Goal: Task Accomplishment & Management: Manage account settings

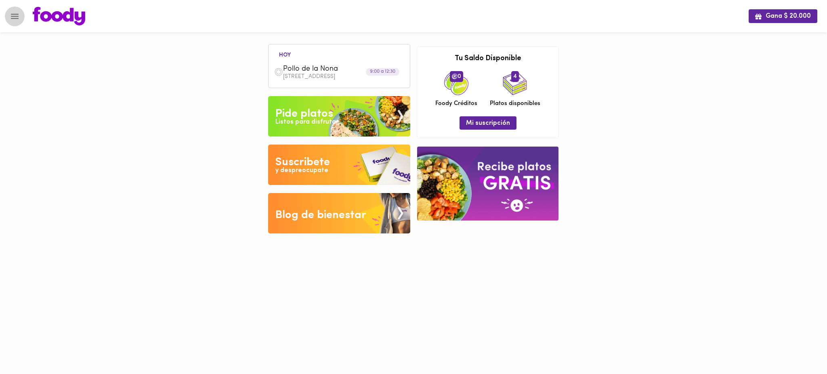
click at [10, 13] on icon "Menu" at bounding box center [15, 16] width 10 height 10
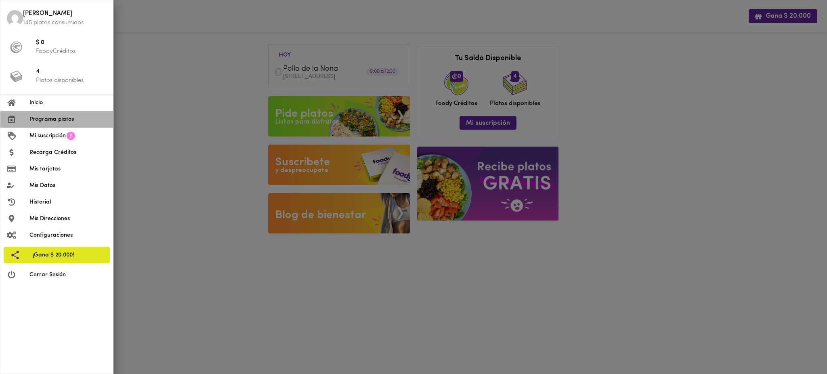
click at [69, 120] on span "Programa platos" at bounding box center [67, 119] width 77 height 8
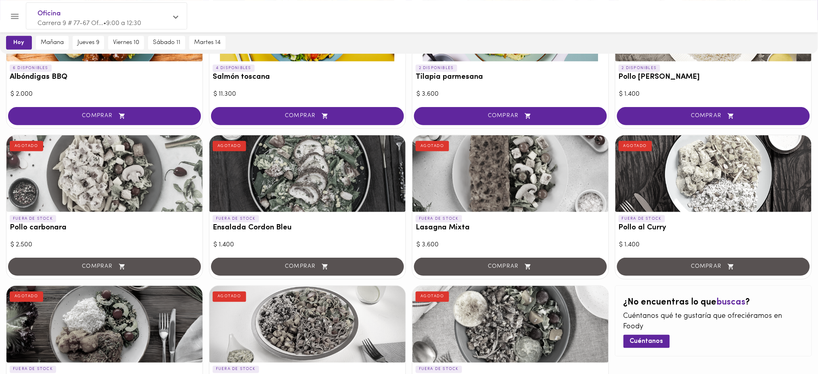
scroll to position [378, 0]
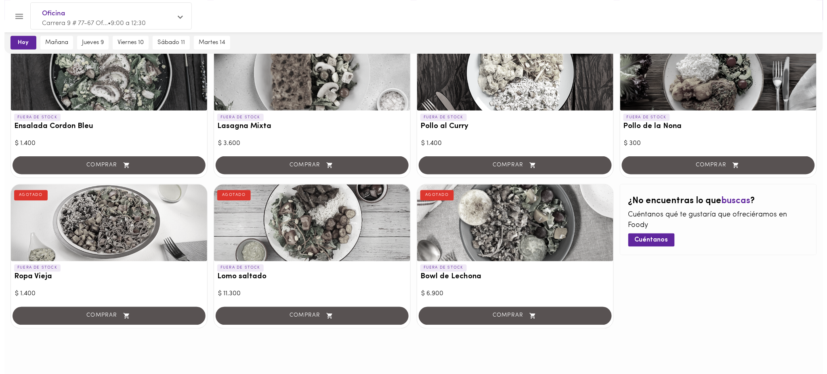
scroll to position [378, 0]
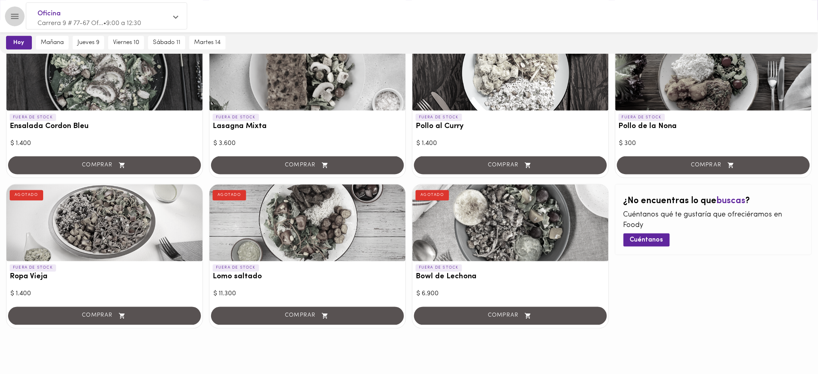
click at [14, 17] on icon "Menu" at bounding box center [15, 16] width 10 height 10
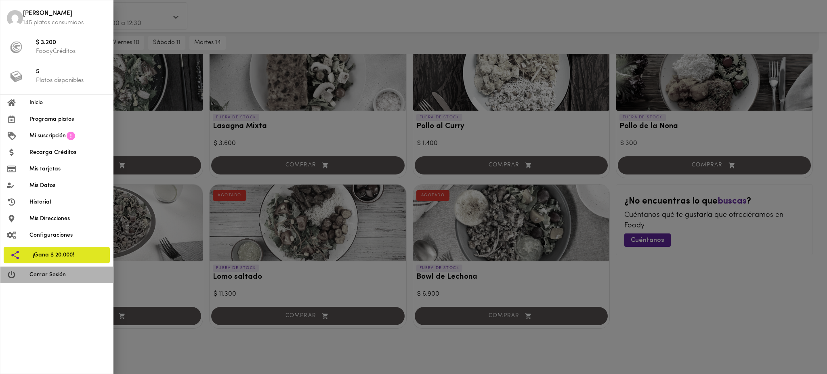
click at [46, 275] on span "Cerrar Sesión" at bounding box center [67, 274] width 77 height 8
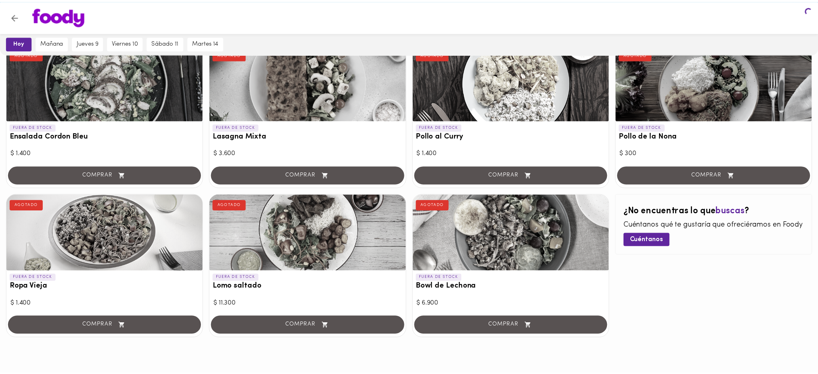
scroll to position [388, 0]
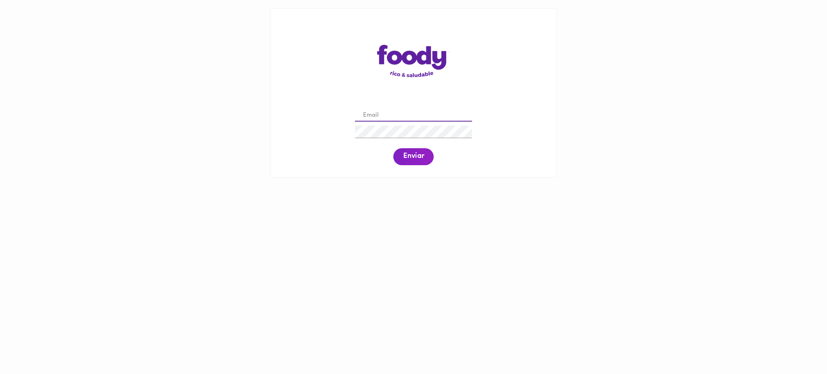
click at [403, 116] on input "email" at bounding box center [413, 115] width 117 height 13
paste input "valeriagomezguerra1411@gmail.com"
type input "valeriagomezguerra1411@gmail.com"
click at [412, 161] on span "Enviar" at bounding box center [413, 156] width 21 height 9
